Goal: Transaction & Acquisition: Download file/media

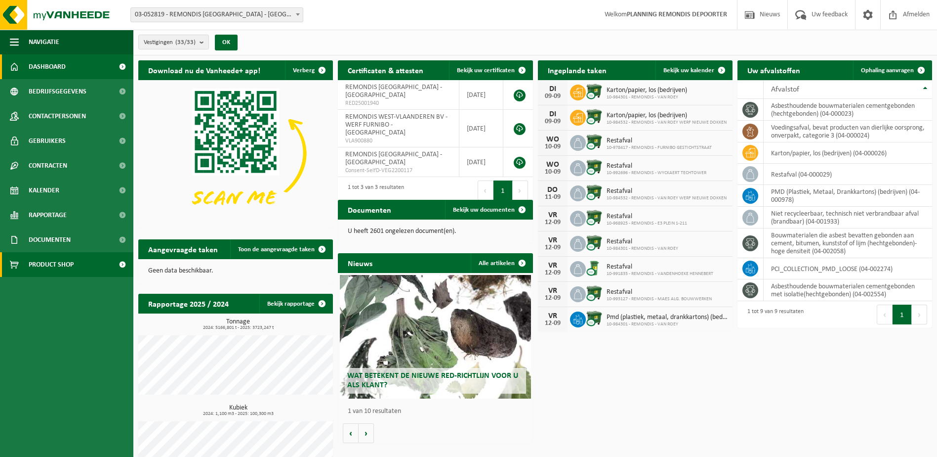
click at [70, 261] on span "Product Shop" at bounding box center [51, 264] width 45 height 25
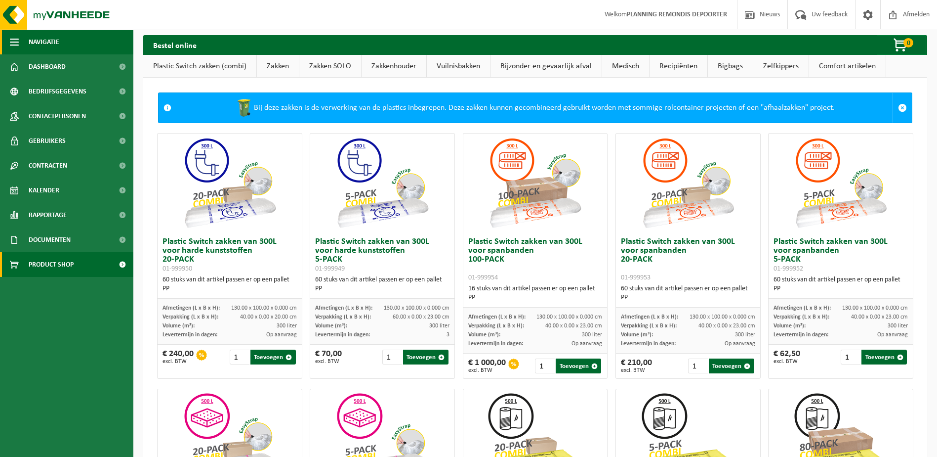
click at [50, 41] on span "Navigatie" at bounding box center [44, 42] width 31 height 25
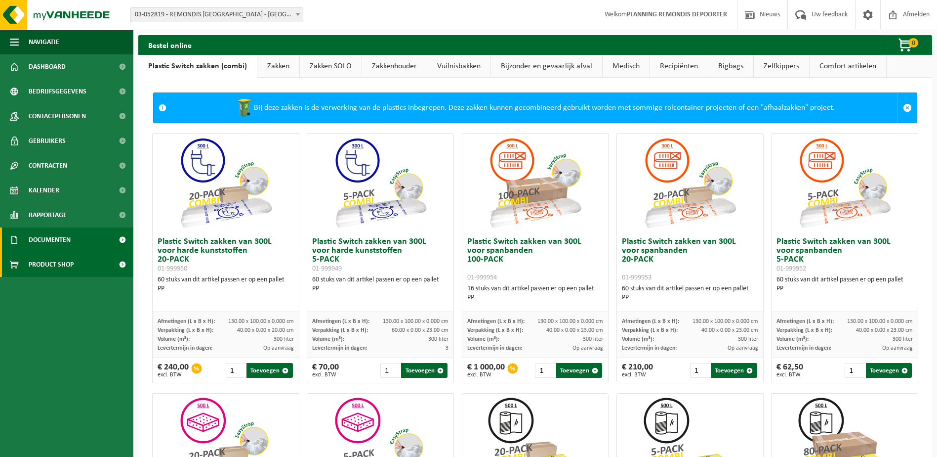
click at [40, 245] on span "Documenten" at bounding box center [50, 239] width 42 height 25
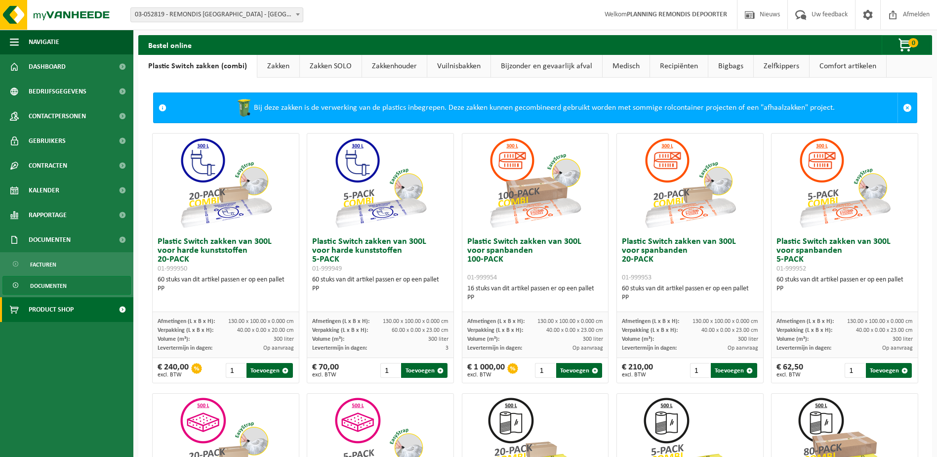
click at [45, 288] on span "Documenten" at bounding box center [48, 285] width 37 height 19
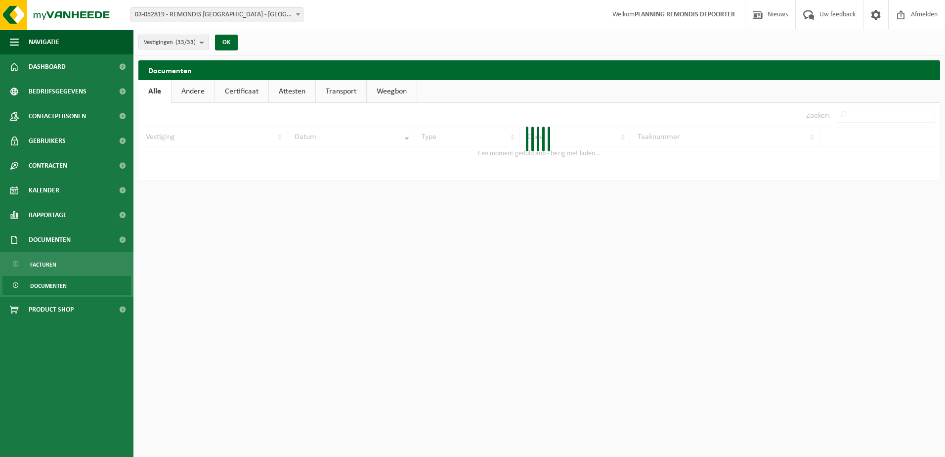
click at [863, 111] on div at bounding box center [539, 141] width 802 height 77
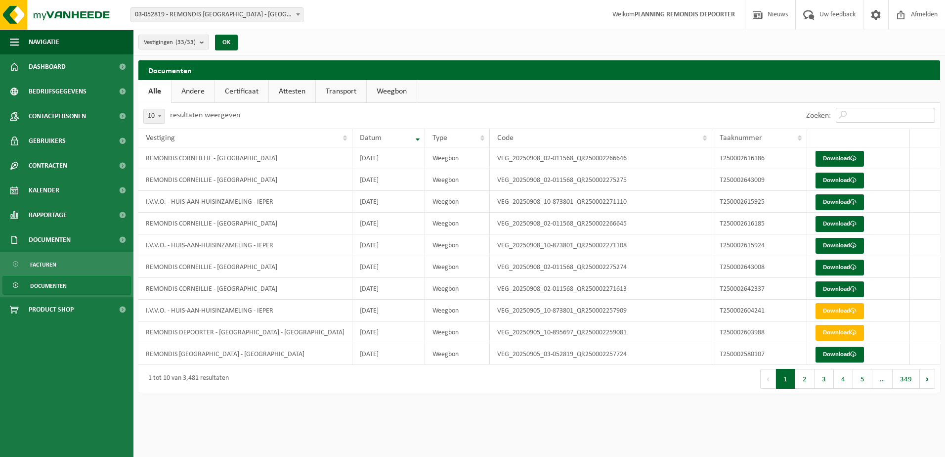
click at [863, 111] on input "Zoeken:" at bounding box center [885, 115] width 99 height 15
paste input "T250002615924"
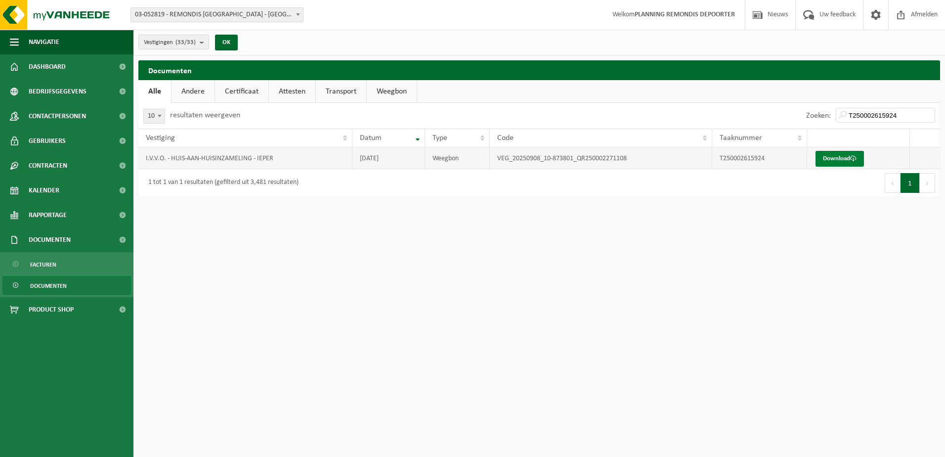
click at [845, 163] on link "Download" at bounding box center [839, 159] width 48 height 16
click at [859, 117] on input "T250002615924" at bounding box center [885, 115] width 99 height 15
paste input "5"
type input "T250002615925"
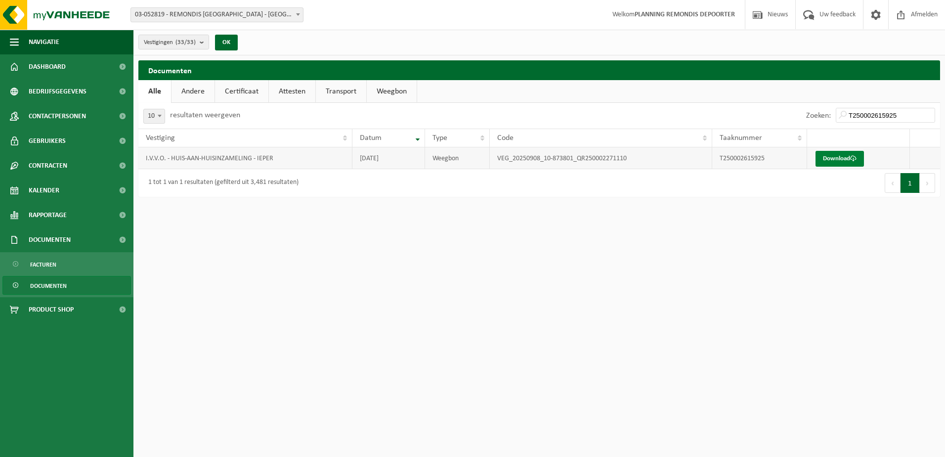
click at [832, 158] on link "Download" at bounding box center [839, 159] width 48 height 16
